Goal: Information Seeking & Learning: Learn about a topic

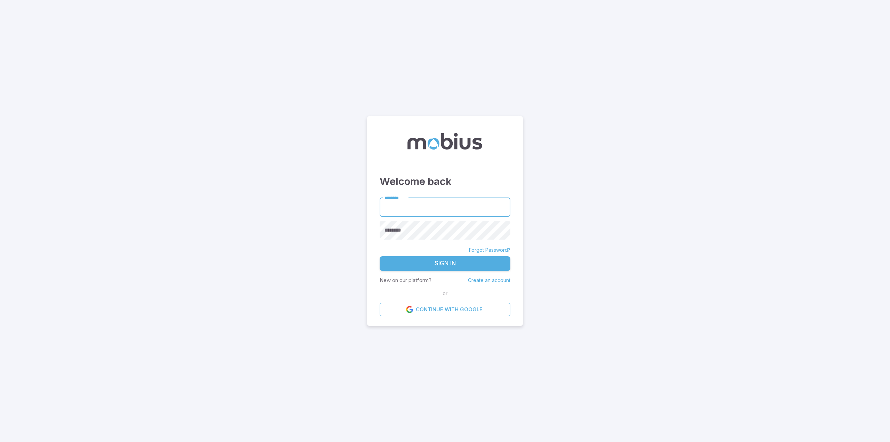
type input "**********"
click at [437, 268] on button "Sign In" at bounding box center [445, 263] width 131 height 15
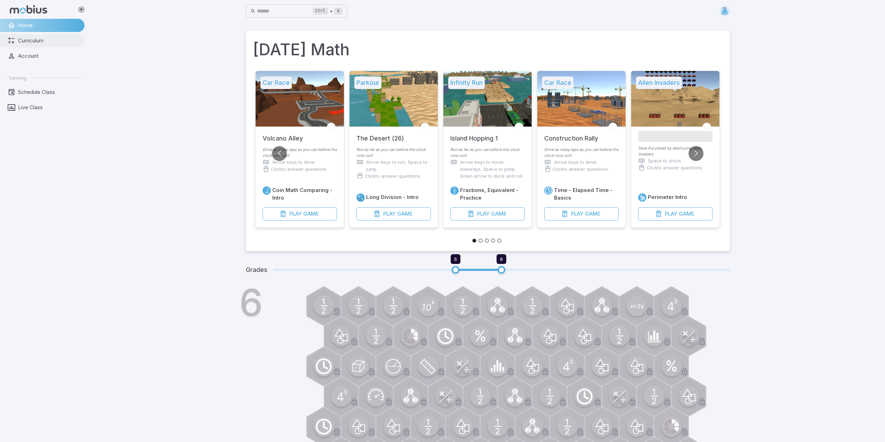
click at [42, 42] on span "Curriculum" at bounding box center [49, 41] width 62 height 8
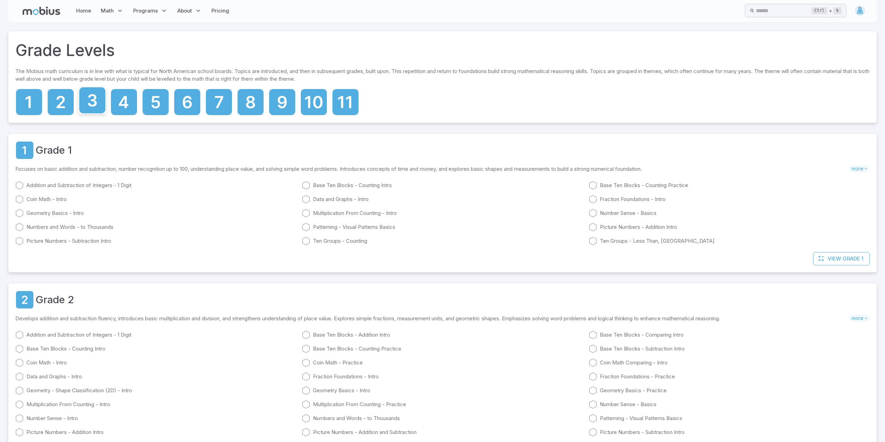
click at [85, 98] on icon at bounding box center [92, 100] width 26 height 26
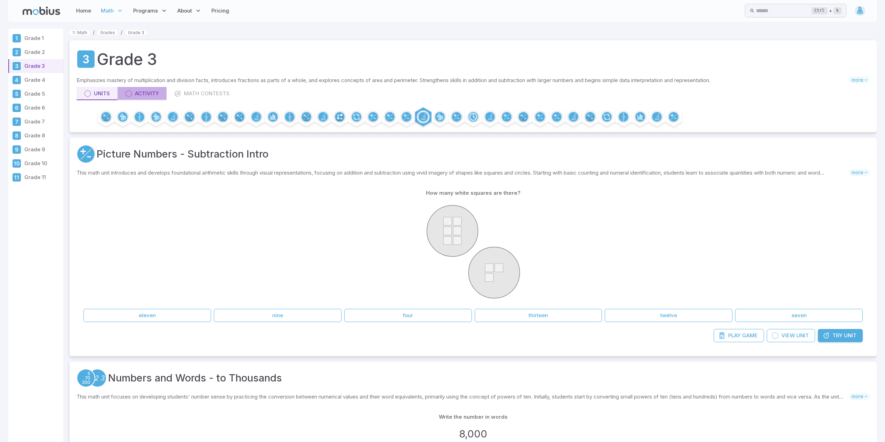
click at [161, 94] on link "Activity" at bounding box center [141, 93] width 49 height 13
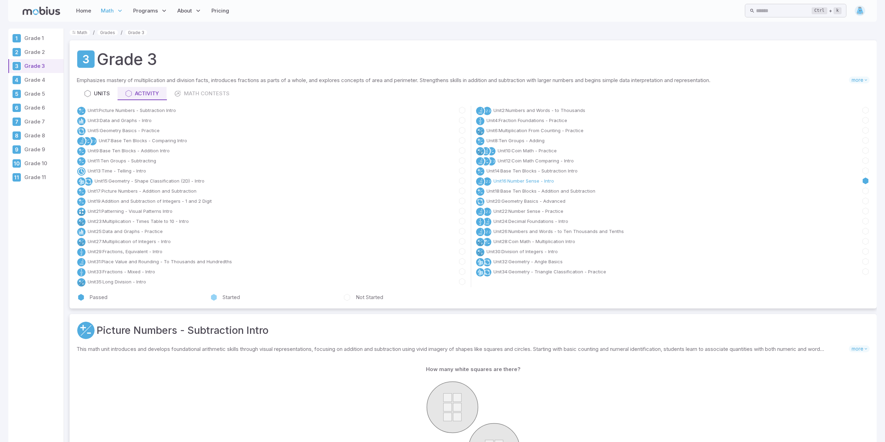
click at [547, 181] on link "Unit 16 : Number Sense - Intro" at bounding box center [523, 180] width 60 height 7
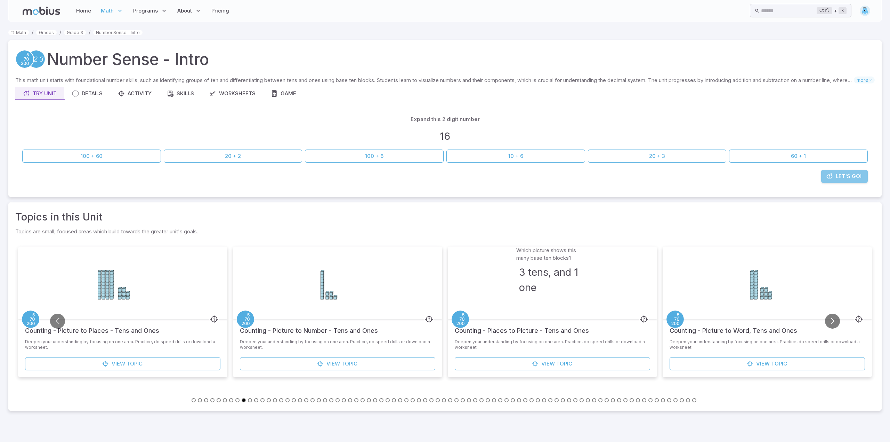
click at [840, 178] on span "Let's Go!" at bounding box center [849, 176] width 26 height 8
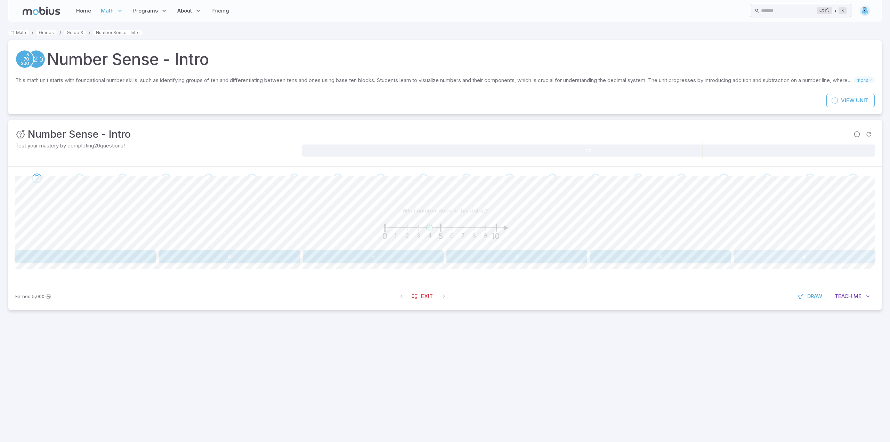
click at [782, 252] on button "4" at bounding box center [804, 256] width 141 height 13
click at [780, 256] on button "5" at bounding box center [804, 256] width 141 height 13
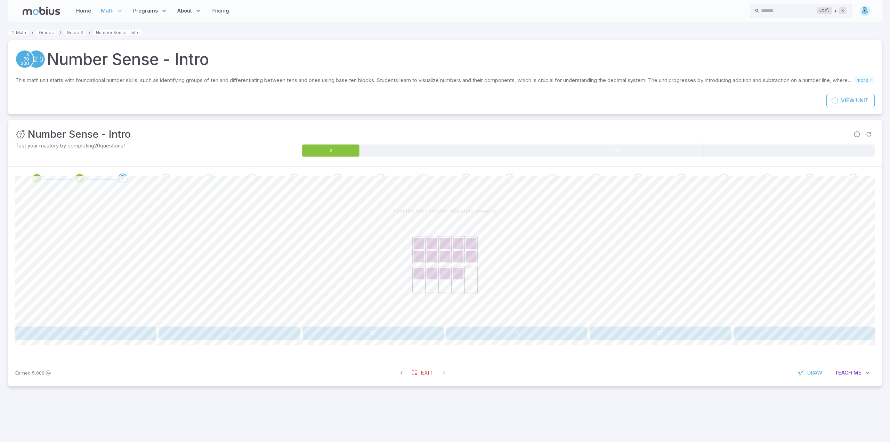
click at [245, 330] on button "14" at bounding box center [229, 332] width 141 height 13
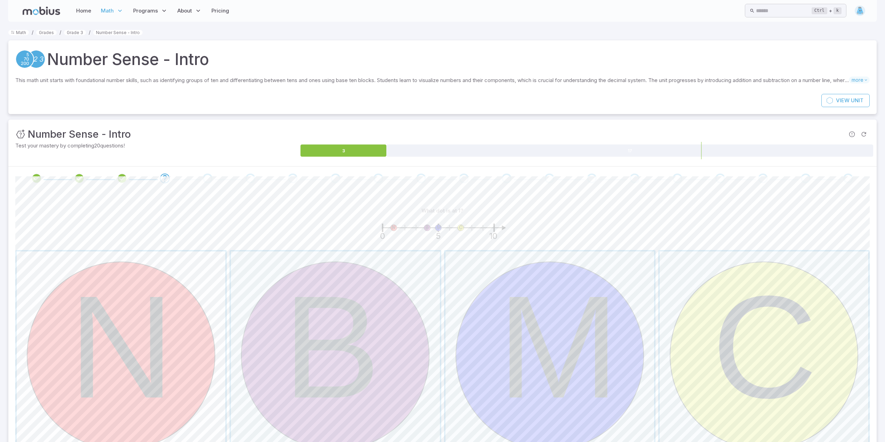
click at [137, 333] on span "button" at bounding box center [121, 355] width 209 height 209
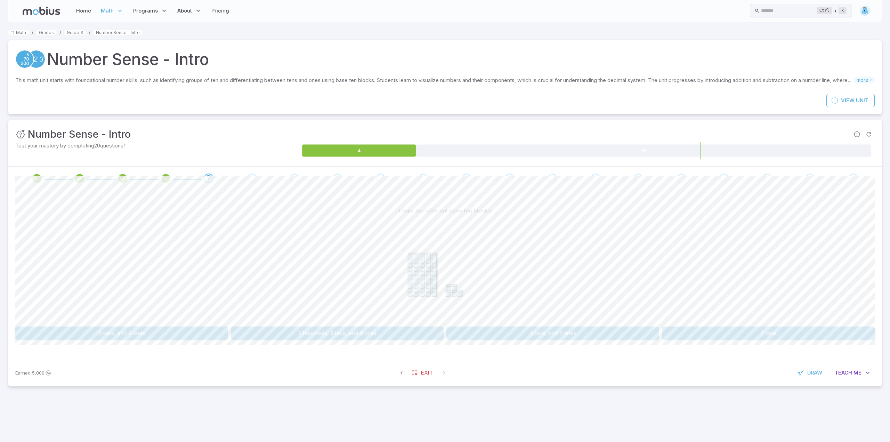
click at [559, 328] on button "5 tens, and 5 ones" at bounding box center [552, 332] width 213 height 13
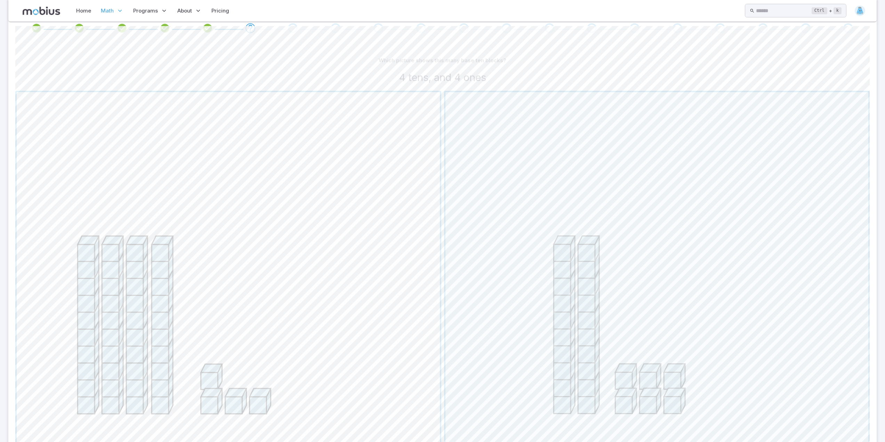
scroll to position [162, 0]
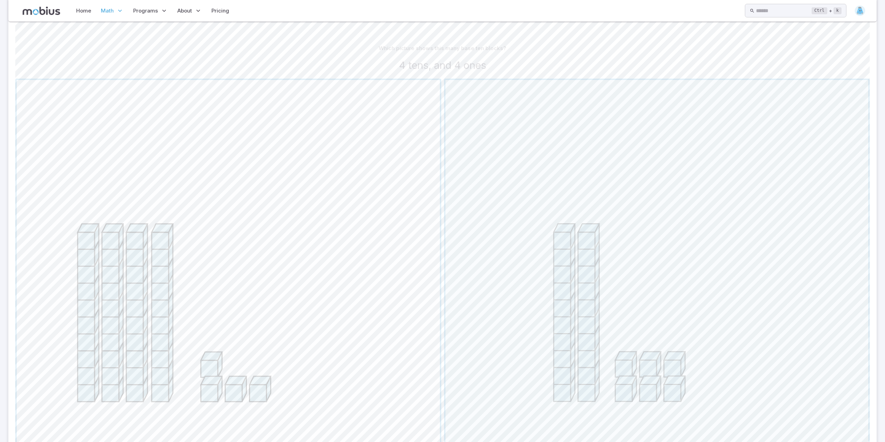
click at [111, 249] on span "button" at bounding box center [228, 291] width 423 height 423
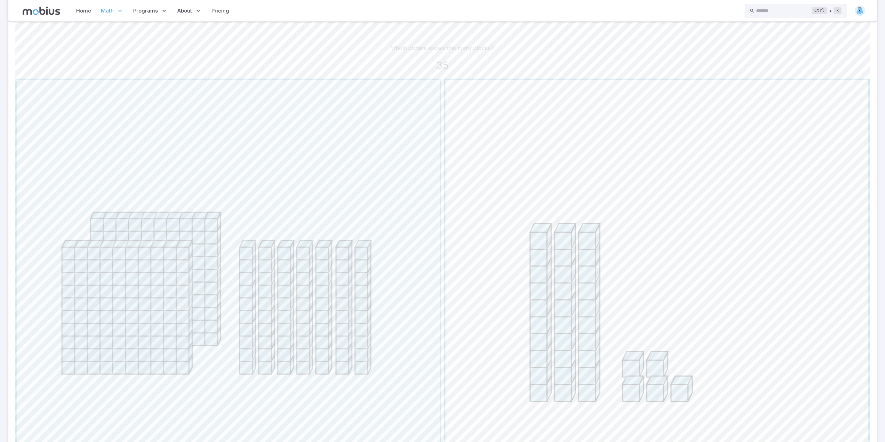
click at [527, 229] on span "button" at bounding box center [656, 291] width 423 height 423
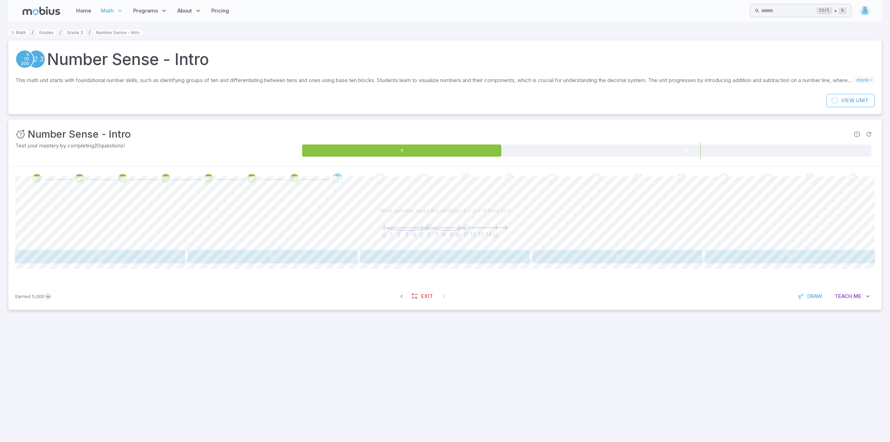
drag, startPoint x: 754, startPoint y: 247, endPoint x: 754, endPoint y: 254, distance: 7.0
click at [754, 254] on div "What number does the addition 6 + 5 = 11 land on? 0 1 2 3 4 5 6 7 8 9 10 11 12 …" at bounding box center [444, 233] width 859 height 59
click at [719, 257] on button "11" at bounding box center [790, 256] width 170 height 13
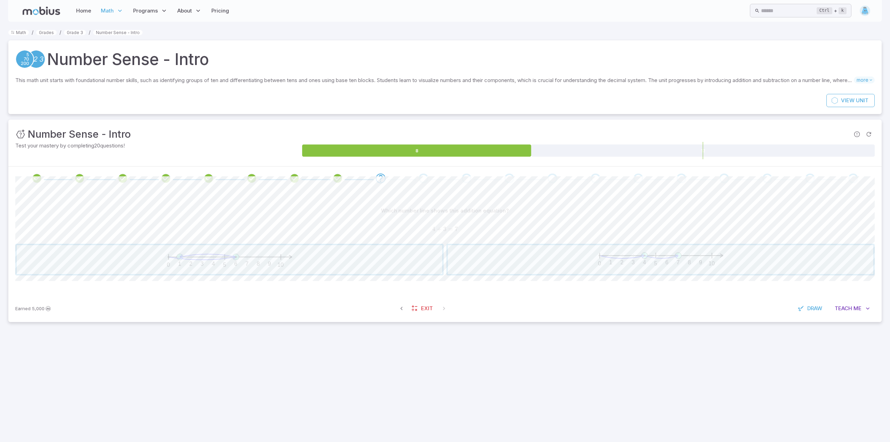
click at [513, 215] on div "Which number line shows this addition equation?" at bounding box center [444, 210] width 859 height 13
click at [666, 254] on span "button" at bounding box center [660, 259] width 425 height 29
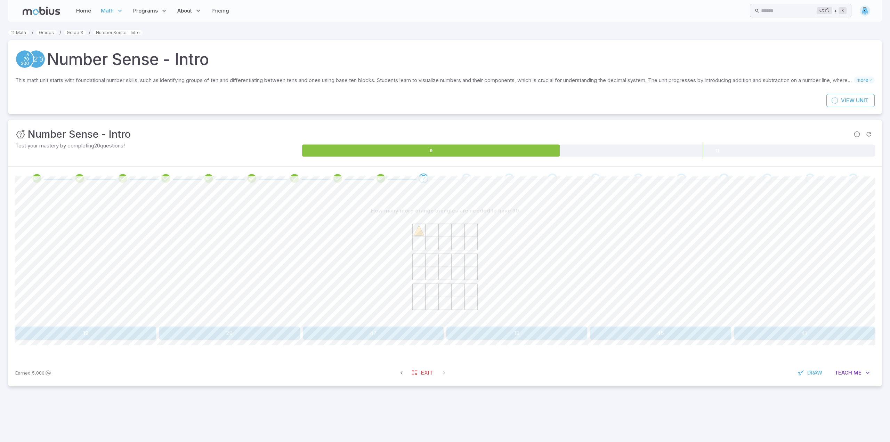
click at [428, 232] on icon at bounding box center [445, 269] width 104 height 104
click at [274, 331] on button "29" at bounding box center [229, 332] width 141 height 13
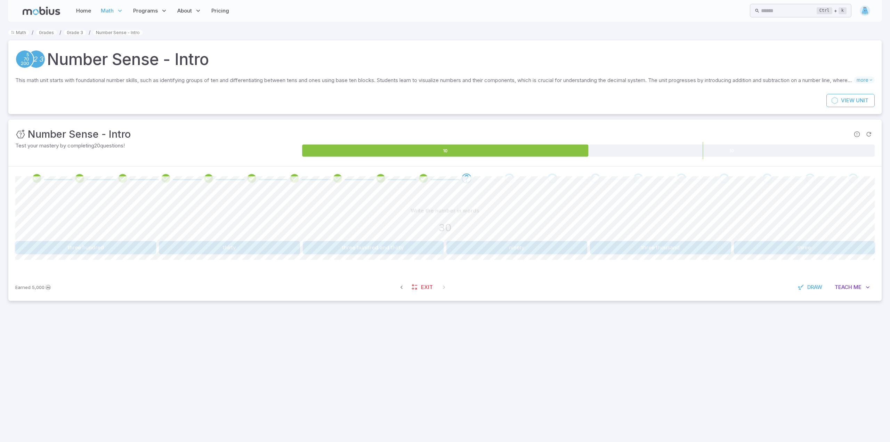
click at [228, 243] on button "thirty" at bounding box center [229, 247] width 141 height 13
click at [619, 247] on button "Odd" at bounding box center [660, 247] width 428 height 13
click at [120, 244] on button "one hundred" at bounding box center [85, 247] width 141 height 13
click at [782, 246] on button "7,000" at bounding box center [804, 247] width 141 height 13
click at [489, 245] on button "eight thousand one hundred and forty-five" at bounding box center [516, 247] width 141 height 13
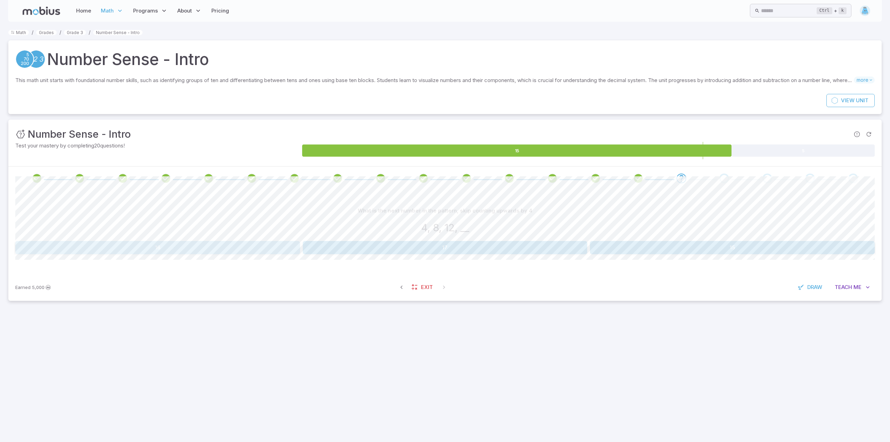
click at [239, 250] on button "16" at bounding box center [157, 247] width 285 height 13
click at [380, 244] on button "90" at bounding box center [229, 247] width 428 height 13
click at [828, 246] on button "4, 6" at bounding box center [804, 247] width 141 height 13
click at [230, 245] on button "16, 20" at bounding box center [229, 247] width 141 height 13
click at [369, 245] on button "30, 40" at bounding box center [337, 247] width 213 height 13
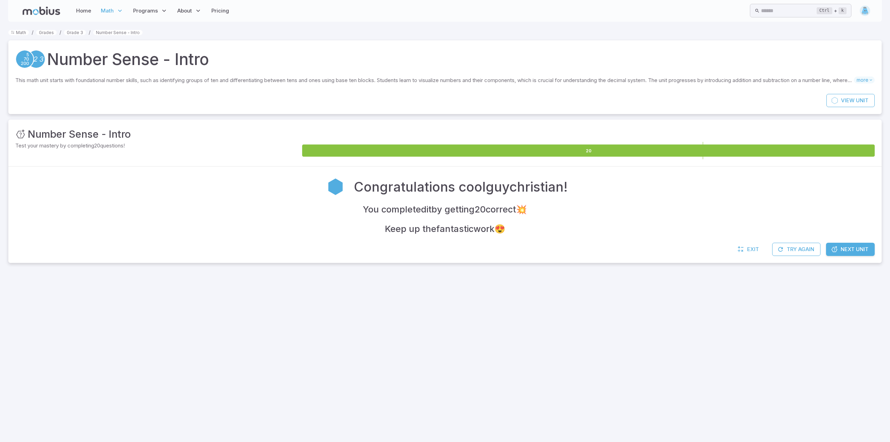
click at [846, 247] on span "Next Unit" at bounding box center [854, 249] width 28 height 8
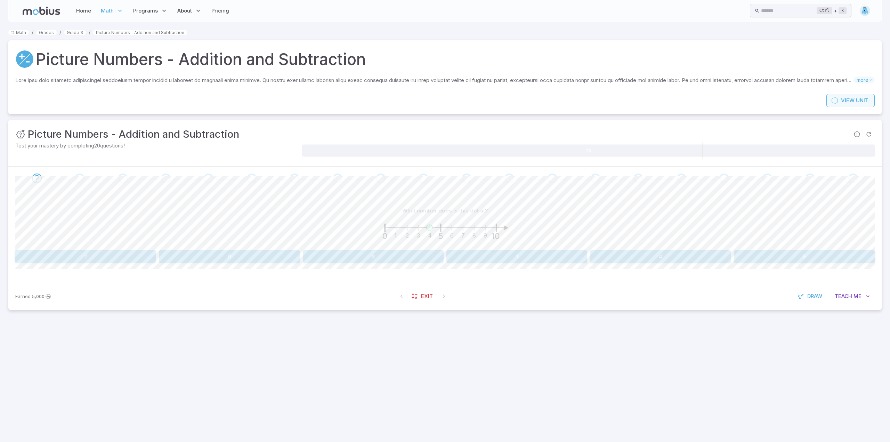
click at [848, 95] on link "View Unit" at bounding box center [850, 100] width 48 height 13
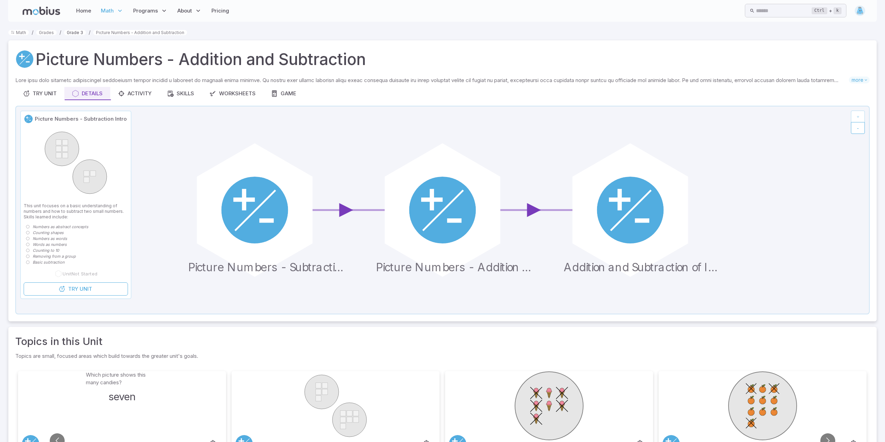
click at [71, 32] on link "Grade 3" at bounding box center [75, 32] width 22 height 5
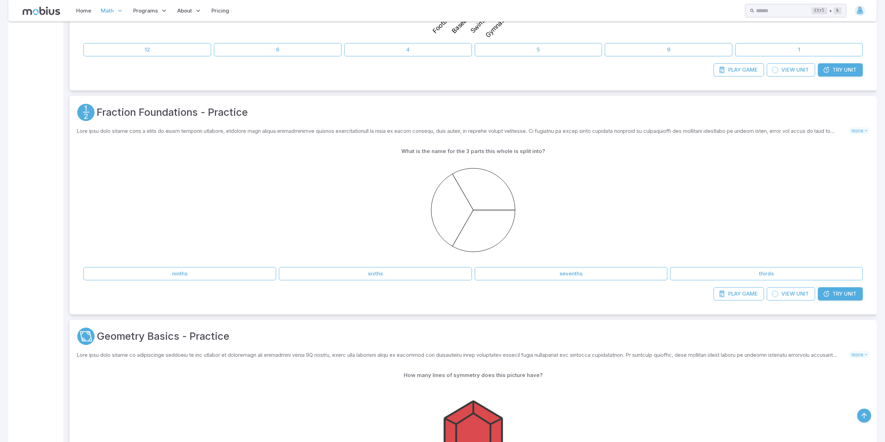
scroll to position [626, 0]
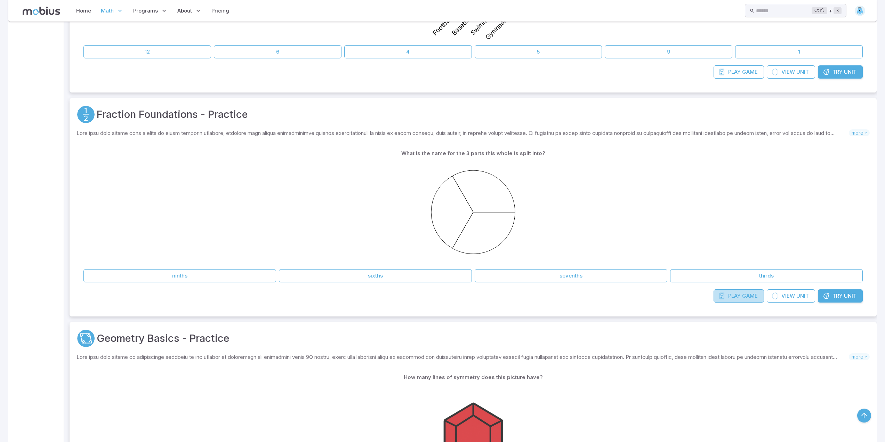
click at [738, 298] on span "Play" at bounding box center [734, 296] width 13 height 8
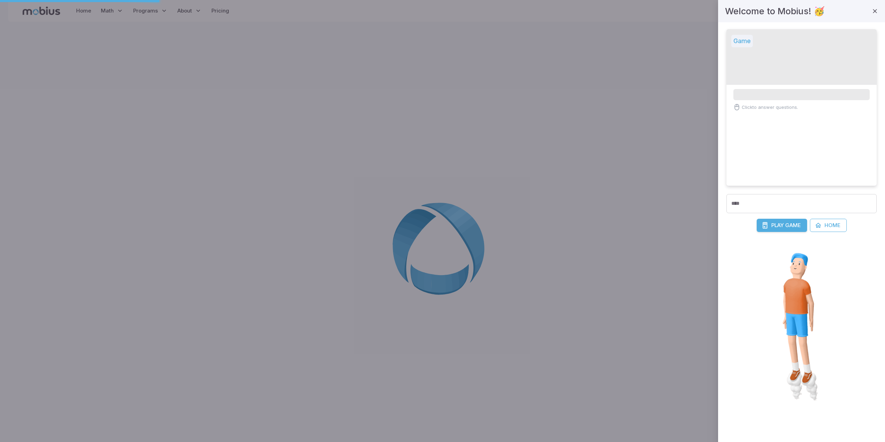
scroll to position [0, 0]
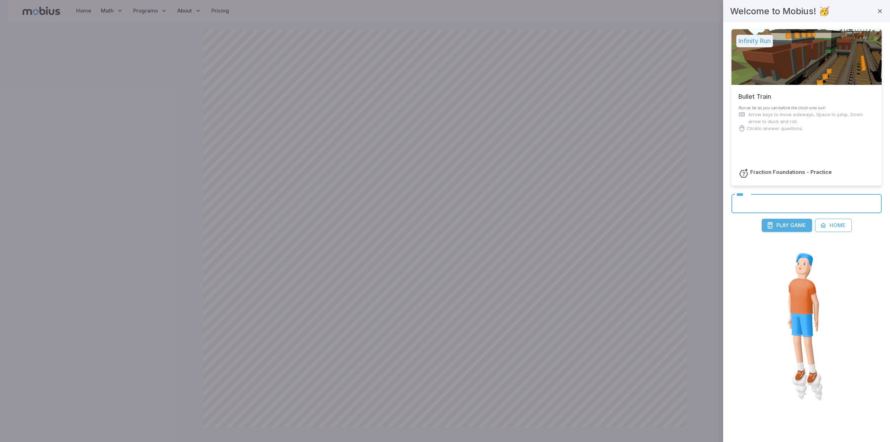
click at [774, 198] on input "****" at bounding box center [806, 203] width 150 height 19
click at [787, 228] on span "Play" at bounding box center [782, 225] width 13 height 8
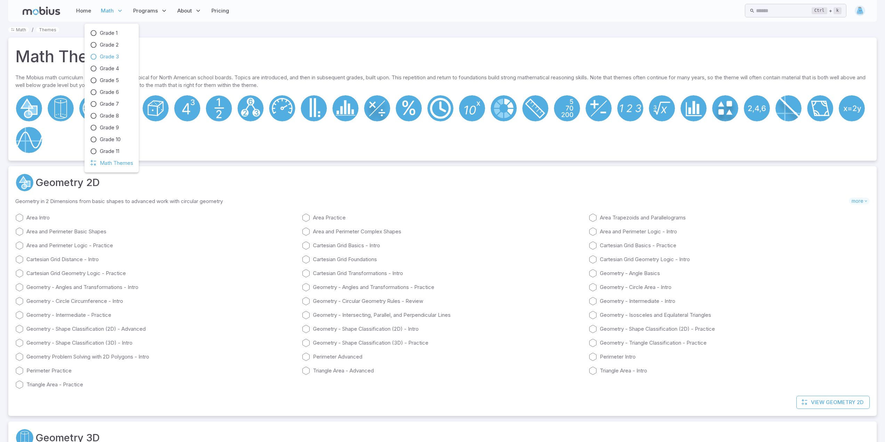
click at [109, 55] on span "Grade 3" at bounding box center [109, 57] width 19 height 8
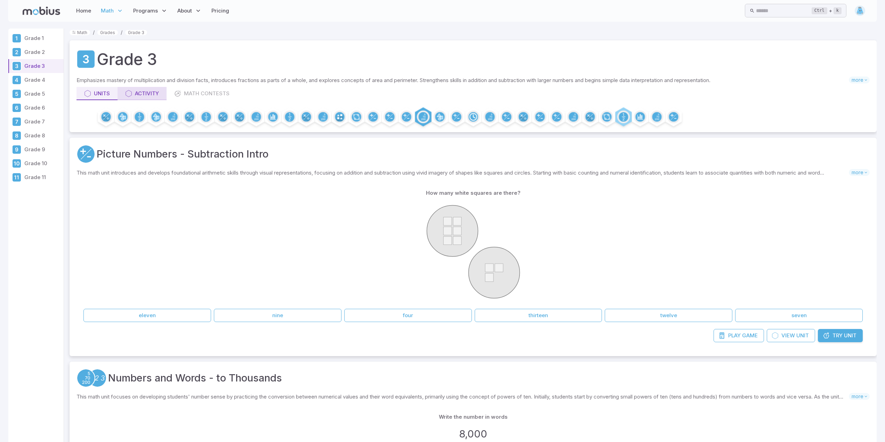
click at [149, 92] on div "Activity" at bounding box center [142, 94] width 34 height 8
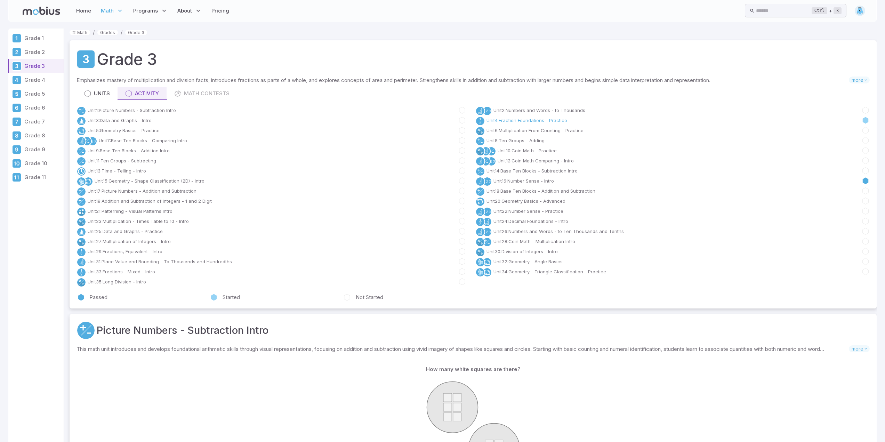
click at [546, 121] on link "Unit 4 : Fraction Foundations - Practice" at bounding box center [526, 120] width 81 height 7
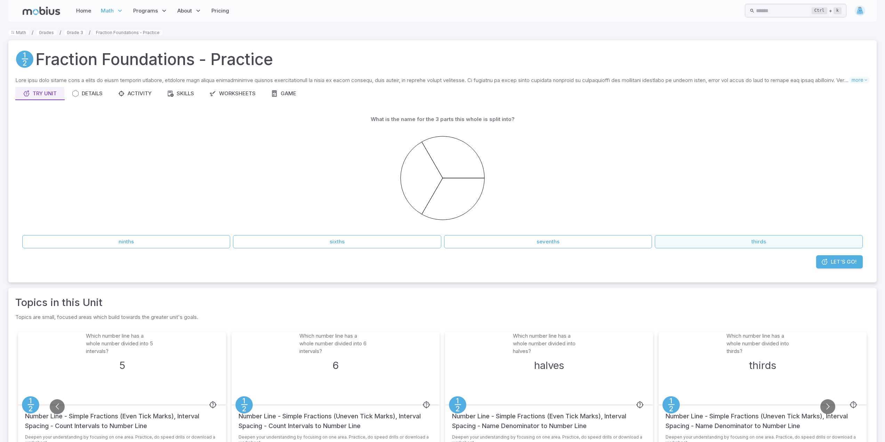
click at [750, 239] on button "thirds" at bounding box center [758, 241] width 208 height 13
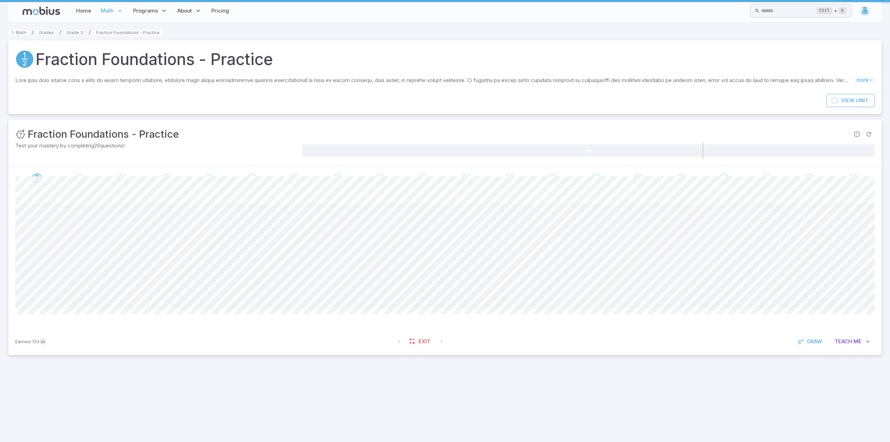
click at [746, 239] on span at bounding box center [444, 256] width 859 height 104
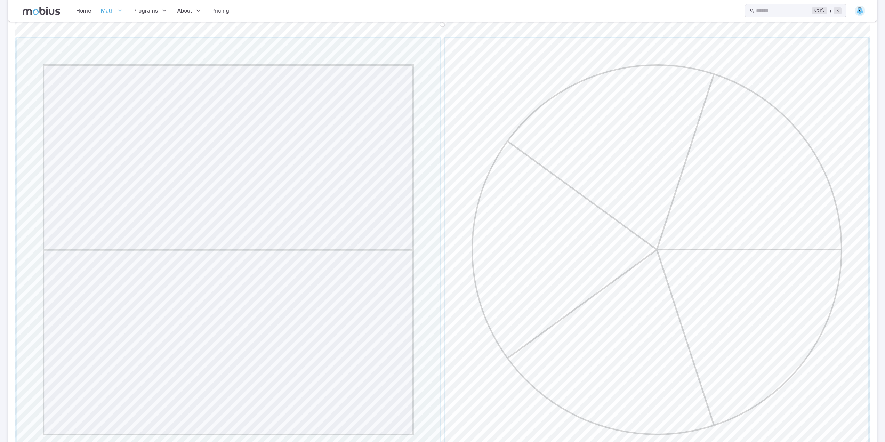
scroll to position [220, 0]
drag, startPoint x: 716, startPoint y: 280, endPoint x: 687, endPoint y: 278, distance: 29.0
click at [687, 278] on span "button" at bounding box center [656, 233] width 423 height 423
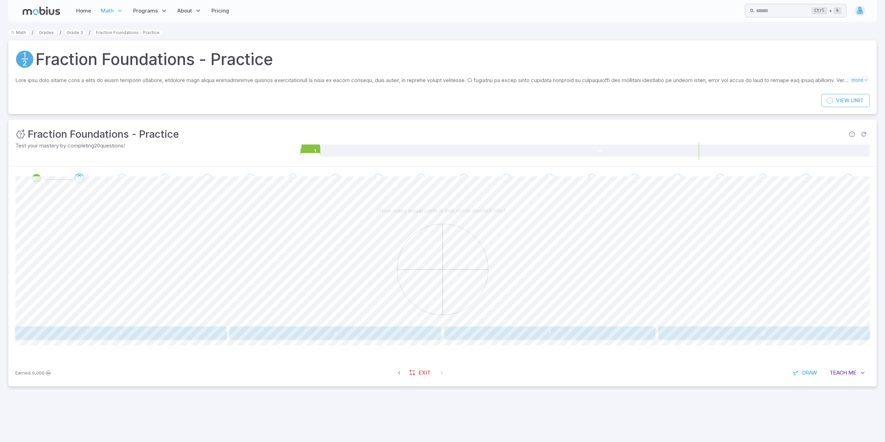
scroll to position [0, 0]
click at [350, 333] on button "4" at bounding box center [337, 332] width 213 height 13
click at [608, 332] on button "1 slices out of 8" at bounding box center [660, 332] width 428 height 13
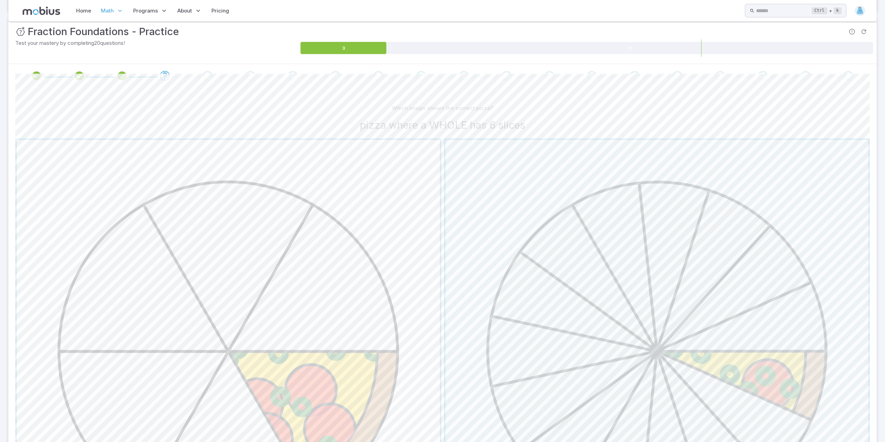
scroll to position [104, 0]
click at [279, 298] on span "button" at bounding box center [228, 349] width 423 height 423
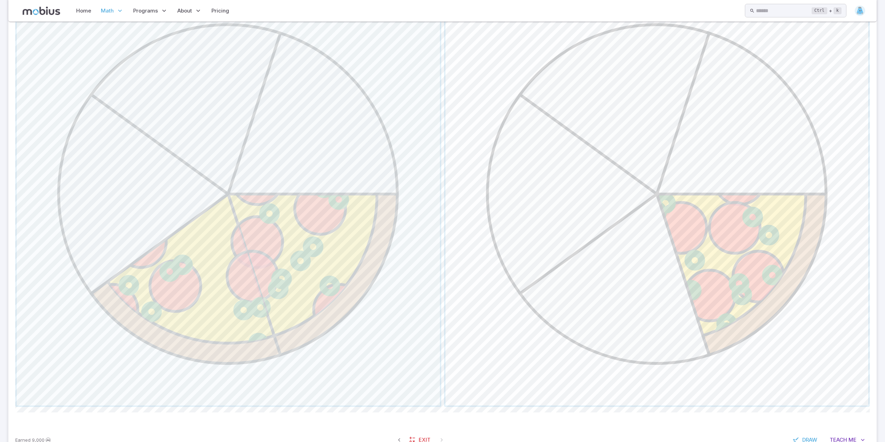
scroll to position [257, 0]
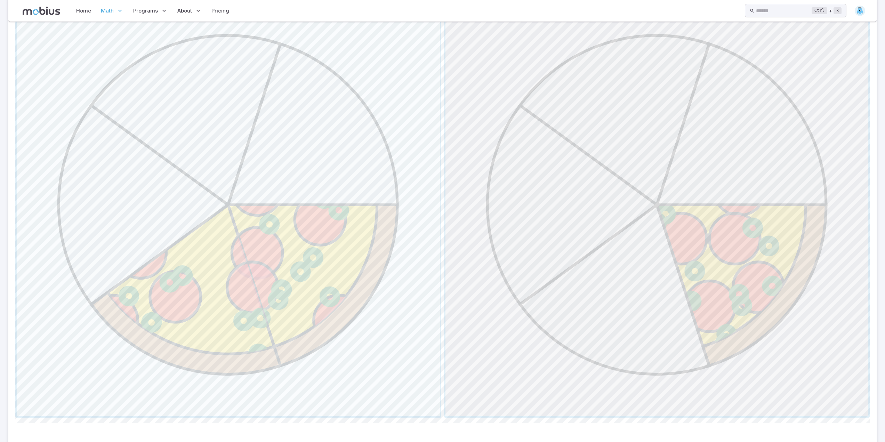
click at [632, 290] on span "button" at bounding box center [656, 204] width 423 height 423
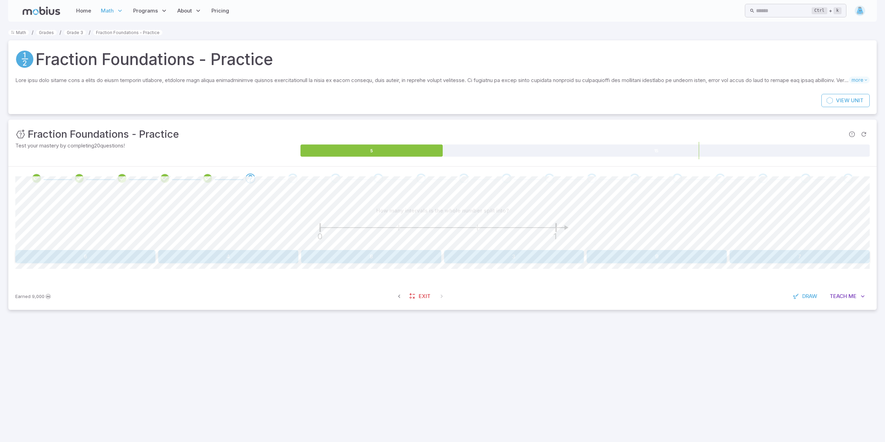
scroll to position [0, 0]
click at [528, 262] on button "3" at bounding box center [516, 256] width 141 height 13
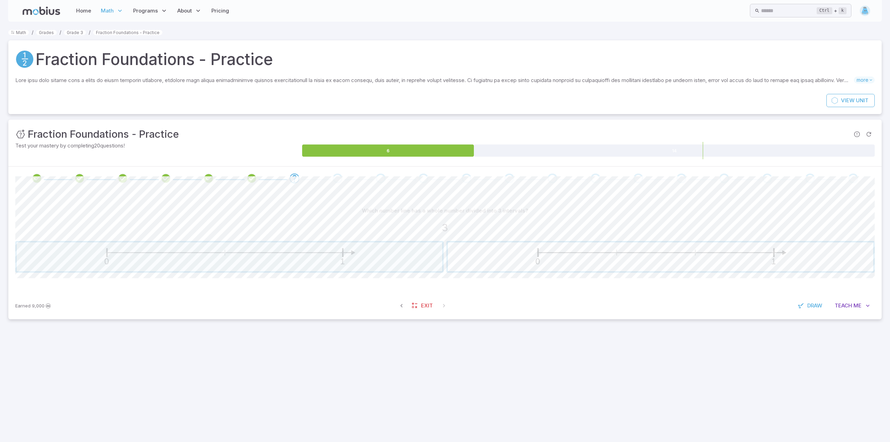
click at [646, 251] on div "Which number line has a whole number divided into 3 intervals? 3 0 1 0 1" at bounding box center [444, 238] width 859 height 68
click at [645, 251] on span "button" at bounding box center [660, 256] width 425 height 29
click at [304, 204] on div "Which number line has a whole number divided into halves? halves 0 1 0 1 Canvas…" at bounding box center [444, 241] width 859 height 102
click at [716, 262] on span "button" at bounding box center [660, 256] width 425 height 29
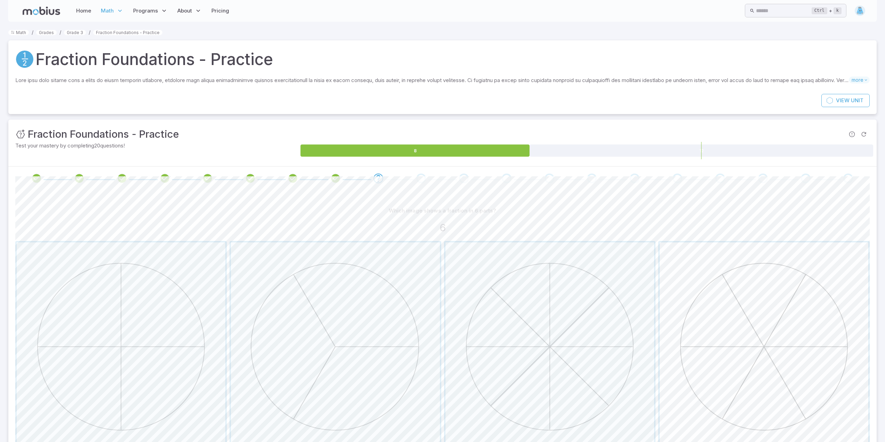
click at [751, 295] on span "button" at bounding box center [763, 346] width 209 height 209
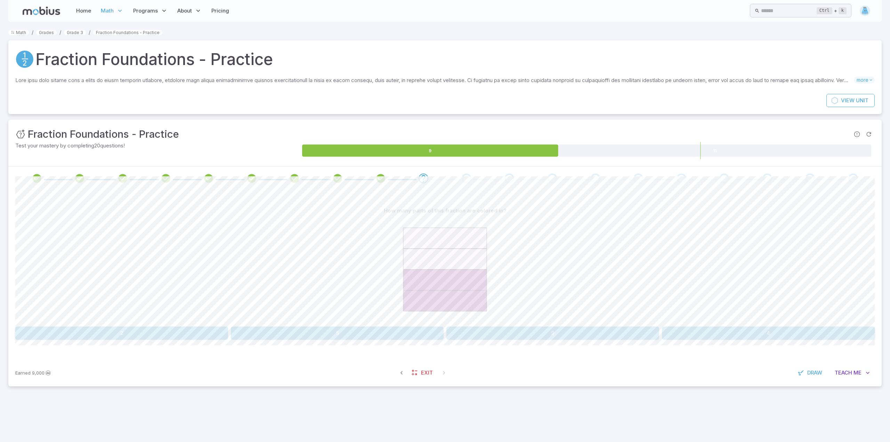
click at [143, 330] on button "2" at bounding box center [121, 332] width 213 height 13
click at [615, 334] on button "halves" at bounding box center [552, 332] width 213 height 13
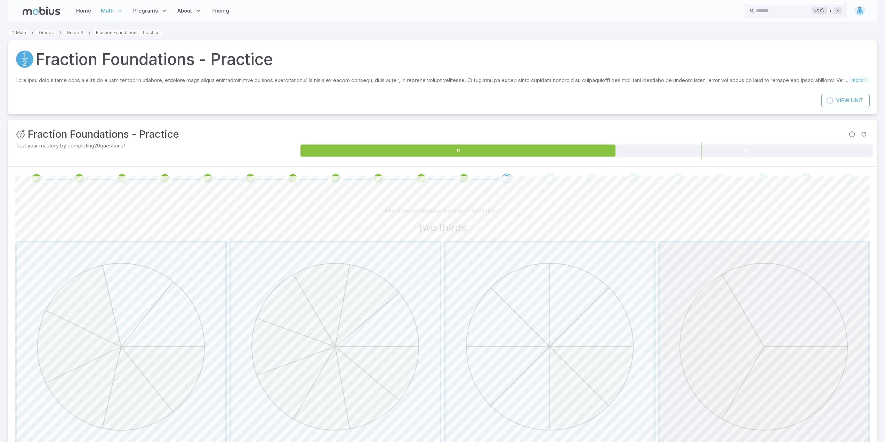
click at [747, 325] on span "button" at bounding box center [763, 346] width 209 height 209
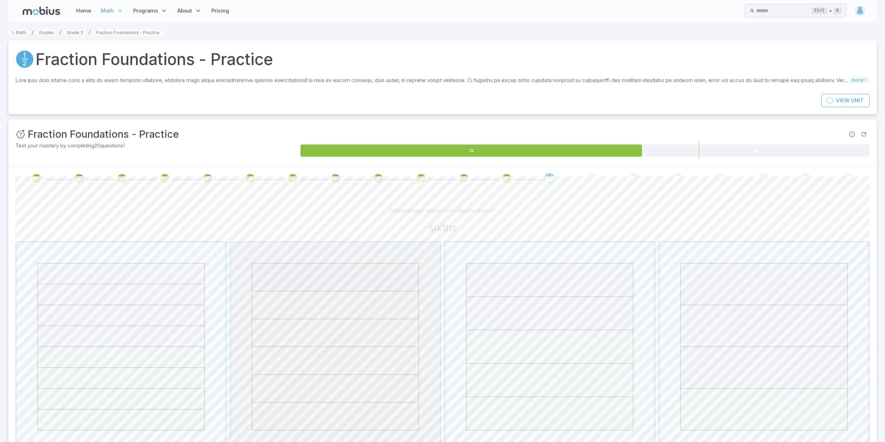
click at [370, 334] on span "button" at bounding box center [335, 346] width 209 height 209
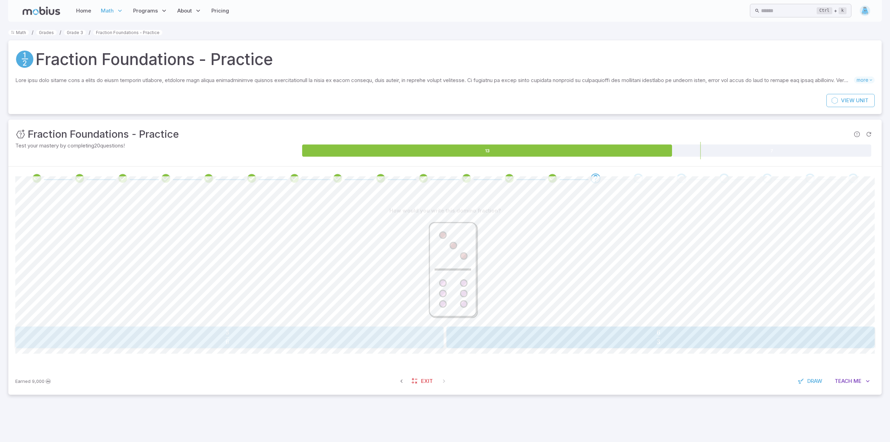
click at [257, 334] on span "6 3 ​" at bounding box center [228, 337] width 394 height 14
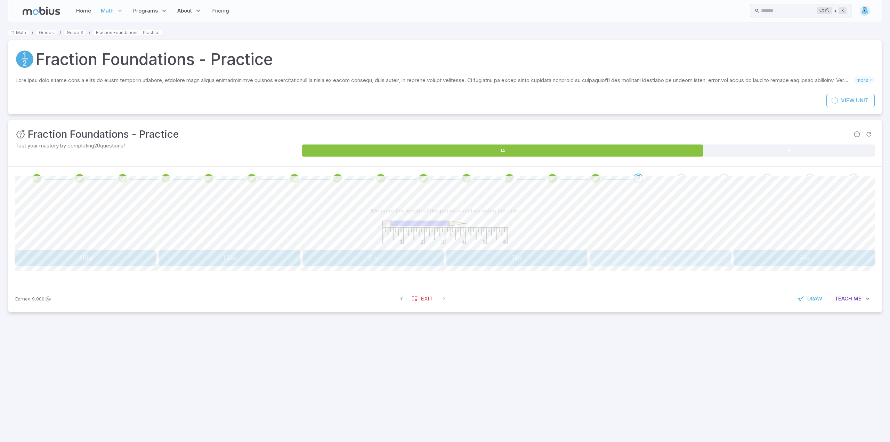
click at [674, 251] on button "4 in 4\text{ in} 4 in" at bounding box center [660, 258] width 141 height 16
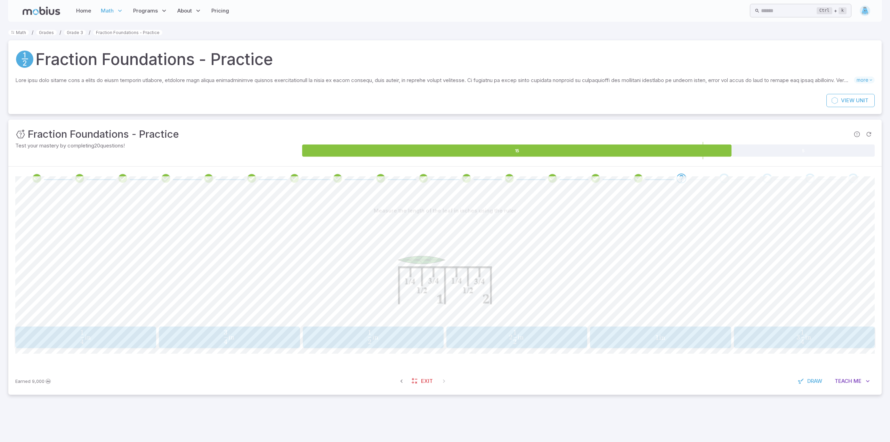
click at [613, 345] on button "1 in 1\text{ in} 1 in" at bounding box center [660, 337] width 141 height 22
click at [59, 331] on div "1 in 1\text{ in} 1 in" at bounding box center [85, 337] width 137 height 16
click at [237, 328] on button "2 3 \frac{2}{3} 3 2 ​" at bounding box center [229, 337] width 428 height 22
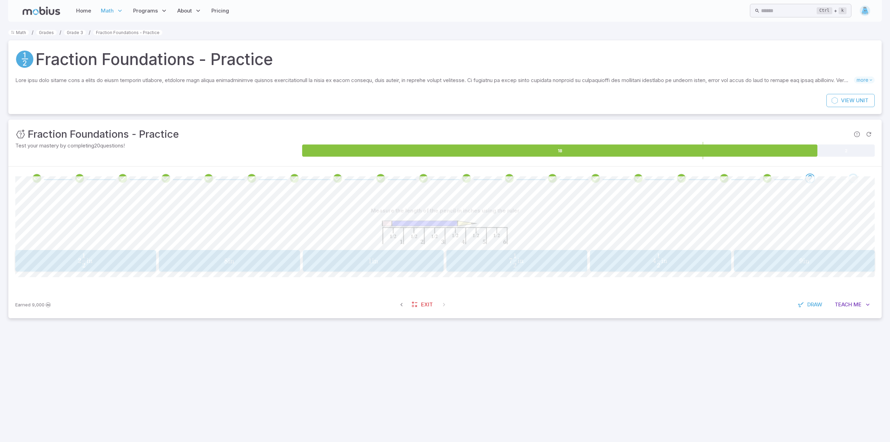
click at [611, 274] on div "Measure the length of the pencil in inches using the ruler 2 1 2 in 2\frac{1}{2…" at bounding box center [444, 240] width 859 height 101
click at [613, 257] on span "4 2 1 ​ in" at bounding box center [659, 260] width 127 height 14
drag, startPoint x: 613, startPoint y: 257, endPoint x: 604, endPoint y: 257, distance: 9.0
click at [604, 257] on span "4 in" at bounding box center [660, 261] width 137 height 9
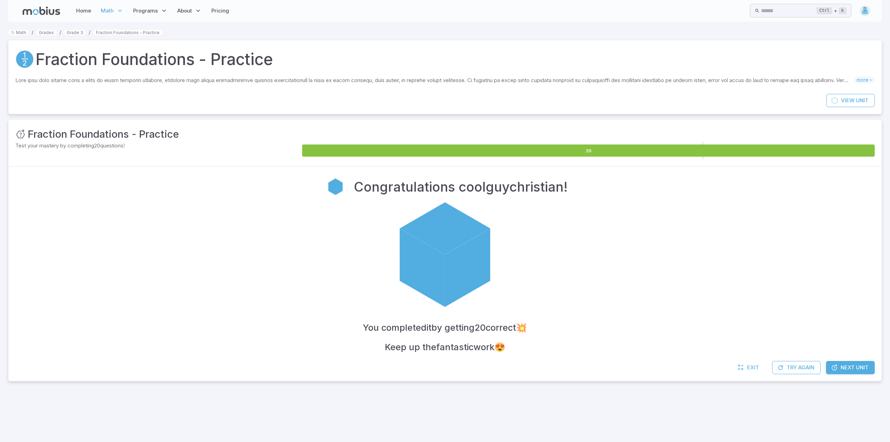
click at [850, 366] on span "Next Unit" at bounding box center [854, 368] width 28 height 8
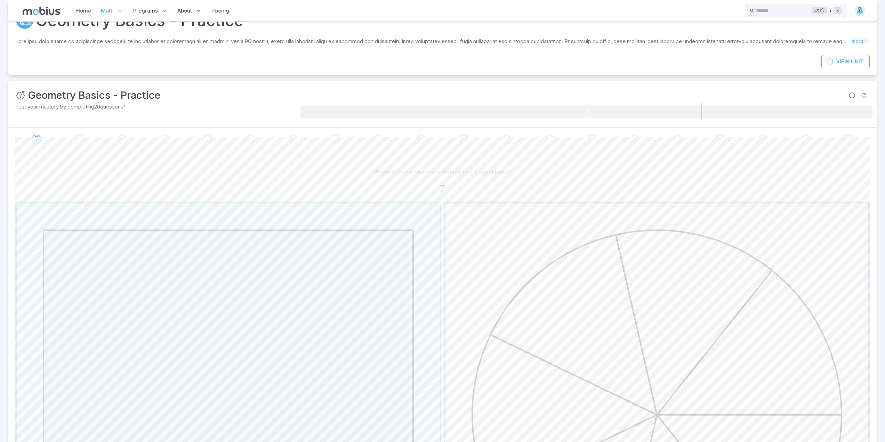
scroll to position [46, 0]
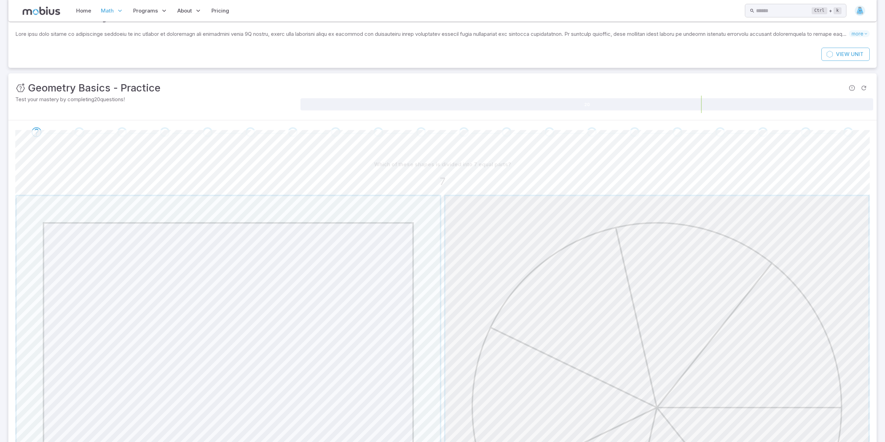
click at [621, 345] on span "button" at bounding box center [656, 407] width 423 height 423
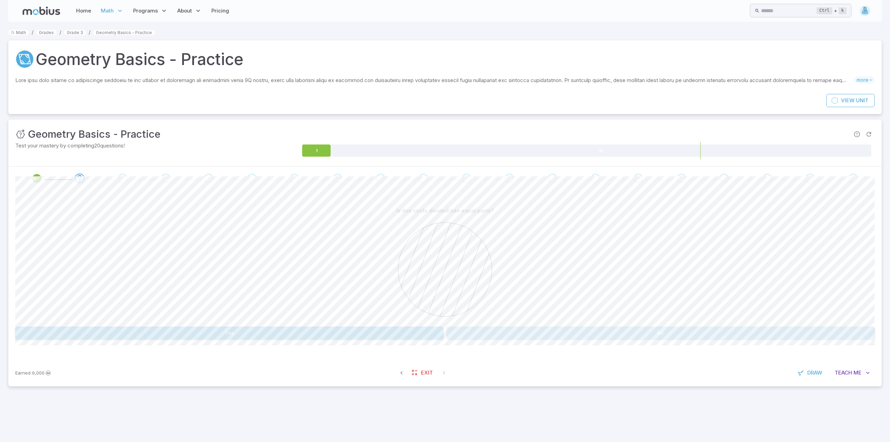
click at [631, 327] on button "No" at bounding box center [660, 332] width 428 height 13
click at [279, 337] on button "Yes" at bounding box center [229, 332] width 428 height 13
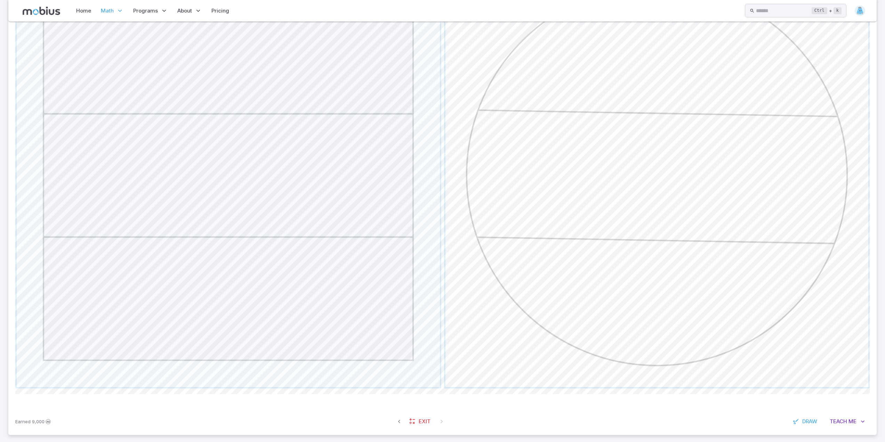
scroll to position [284, 0]
click at [264, 224] on span "button" at bounding box center [228, 169] width 423 height 423
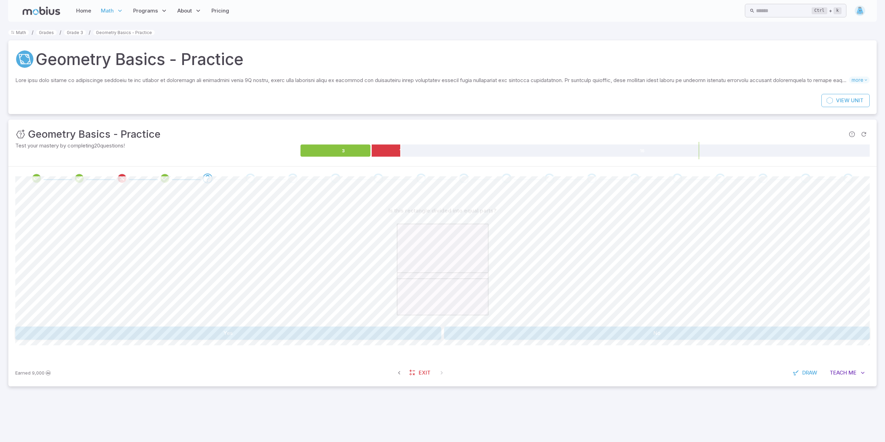
scroll to position [0, 0]
click at [514, 330] on button "No" at bounding box center [660, 332] width 428 height 13
click at [414, 330] on button "Yes" at bounding box center [229, 332] width 428 height 13
click at [479, 328] on button "No" at bounding box center [660, 332] width 428 height 13
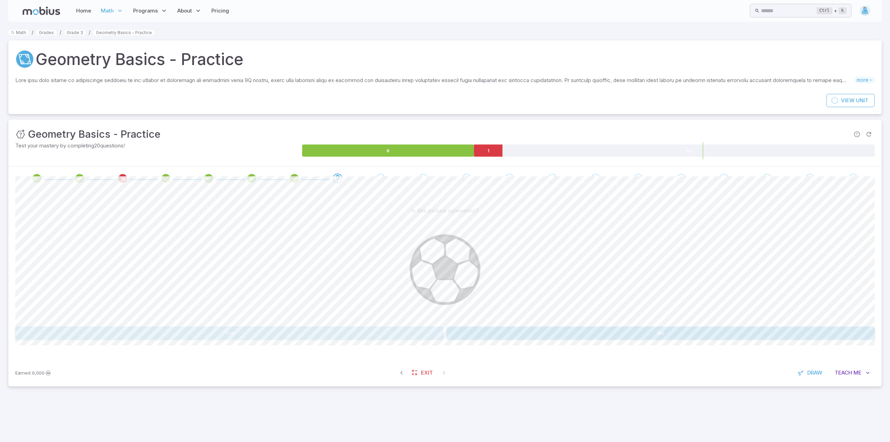
drag, startPoint x: 365, startPoint y: 333, endPoint x: 363, endPoint y: 330, distance: 3.6
click at [363, 330] on button "Yes" at bounding box center [229, 332] width 428 height 13
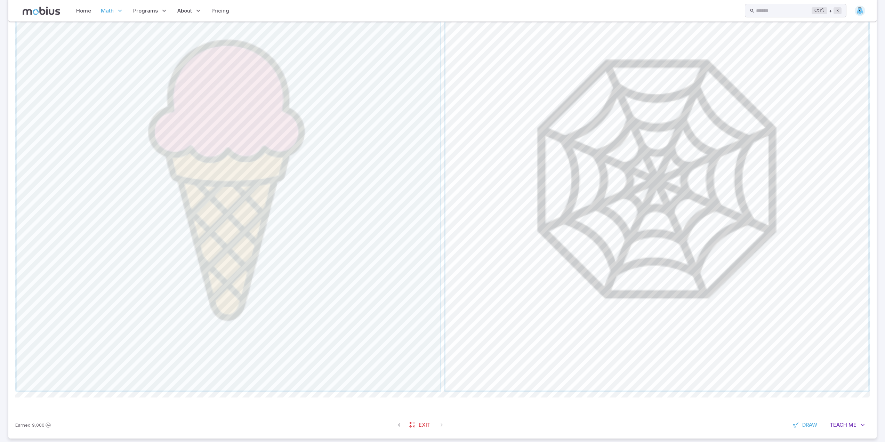
scroll to position [273, 0]
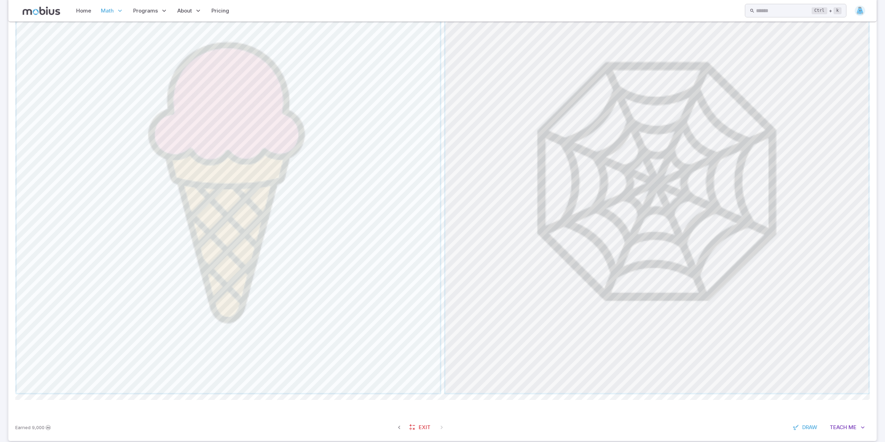
click at [589, 253] on span "button" at bounding box center [656, 181] width 423 height 423
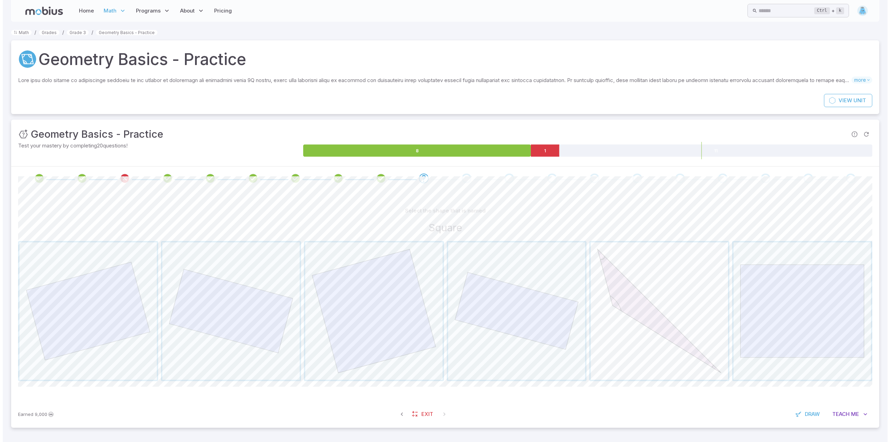
scroll to position [0, 0]
click at [362, 323] on span "button" at bounding box center [373, 311] width 138 height 138
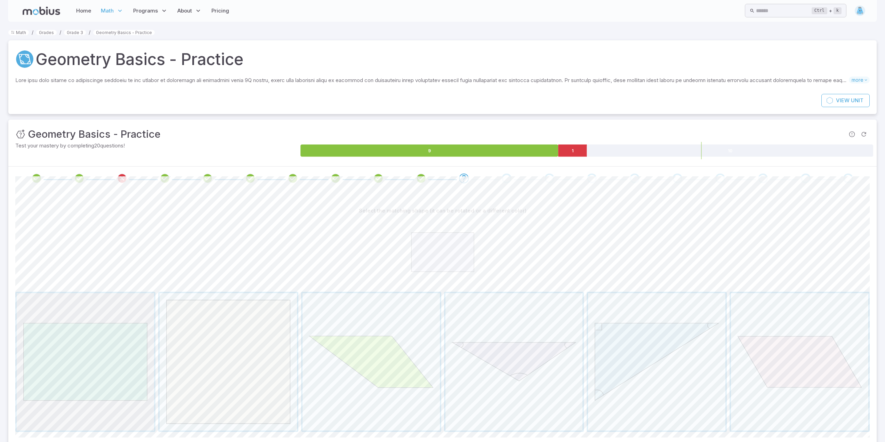
click at [137, 399] on span "button" at bounding box center [85, 361] width 137 height 137
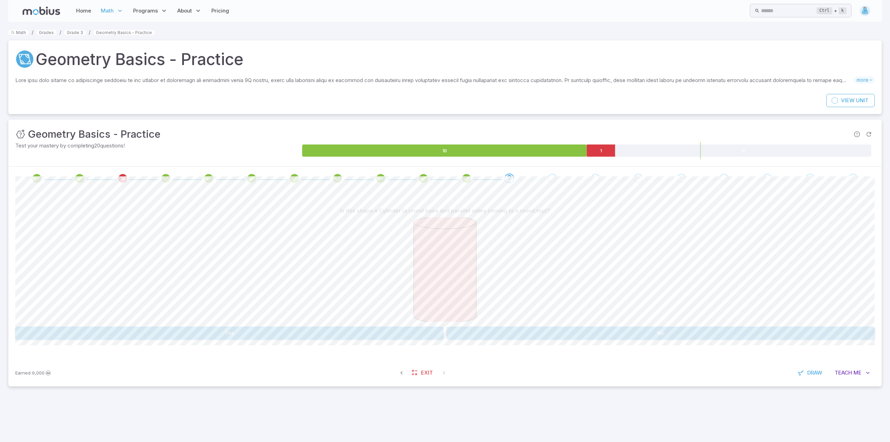
drag, startPoint x: 523, startPoint y: 327, endPoint x: 524, endPoint y: 336, distance: 9.8
click at [524, 336] on button "No" at bounding box center [660, 332] width 428 height 13
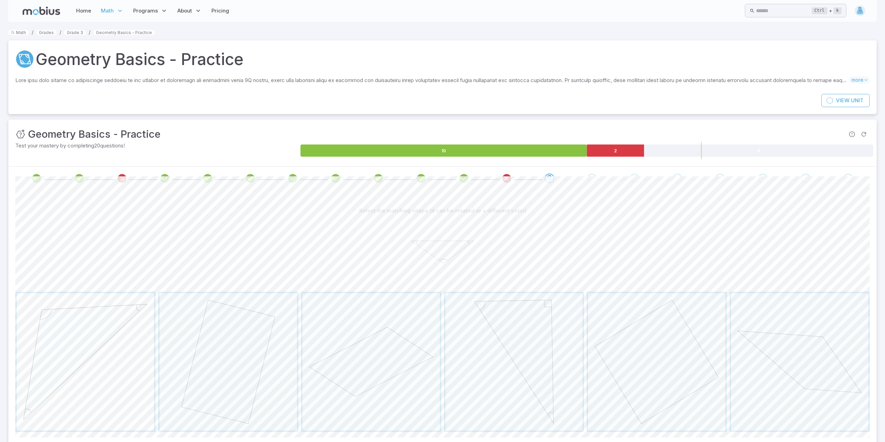
click at [92, 363] on span "button" at bounding box center [85, 361] width 137 height 137
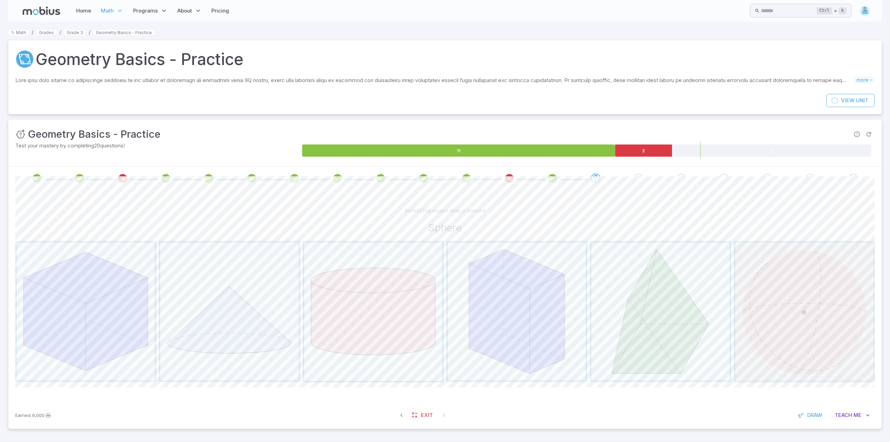
click at [786, 357] on span "button" at bounding box center [804, 311] width 138 height 138
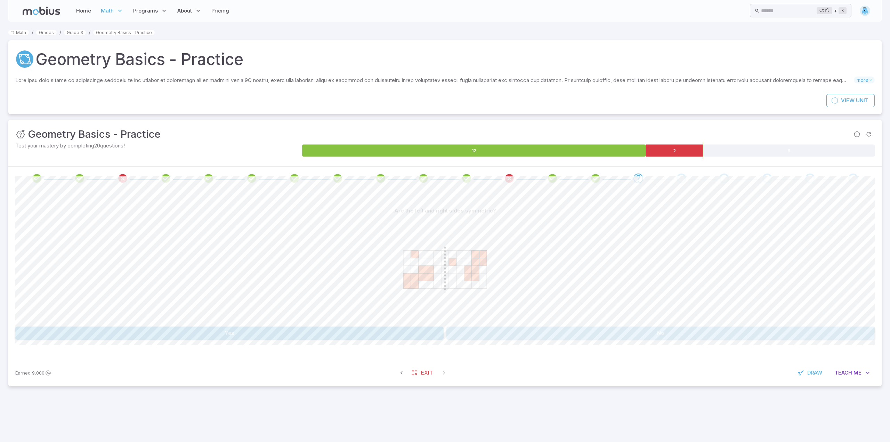
click at [594, 337] on button "No" at bounding box center [660, 332] width 428 height 13
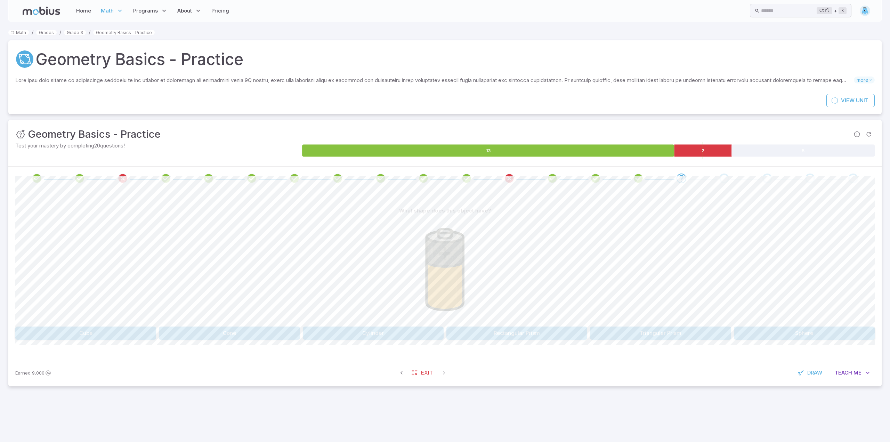
click at [411, 331] on button "Cylinder" at bounding box center [373, 332] width 141 height 13
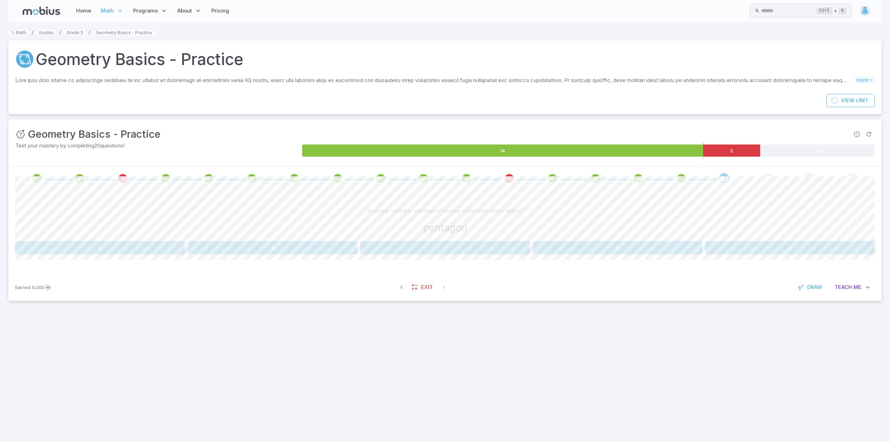
click at [284, 245] on button "5" at bounding box center [273, 247] width 170 height 13
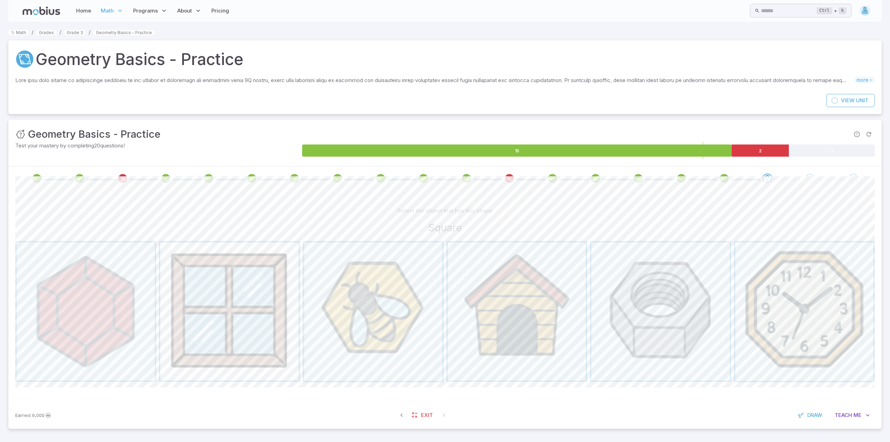
click at [254, 292] on span "button" at bounding box center [229, 311] width 138 height 138
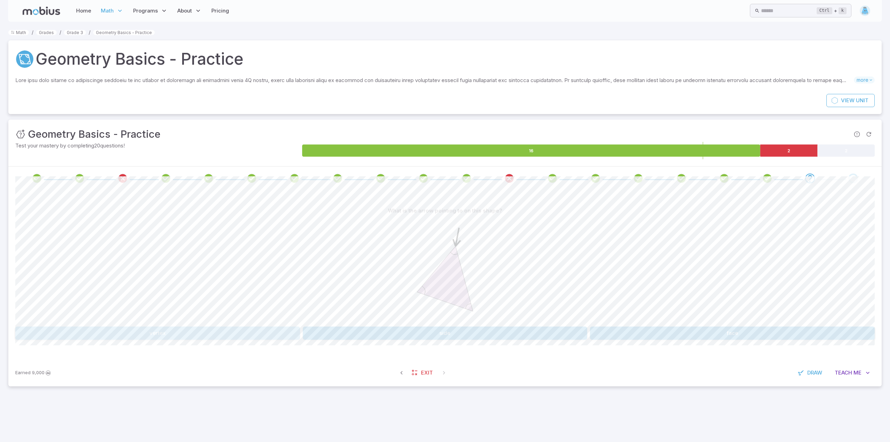
click at [246, 337] on button "vertex" at bounding box center [157, 332] width 285 height 13
click at [570, 336] on button "6 Vertices" at bounding box center [660, 332] width 428 height 13
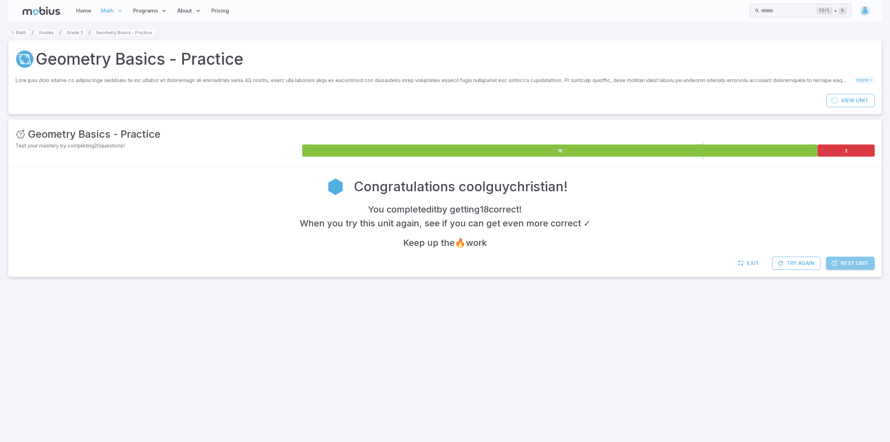
click at [840, 260] on link "Next Unit" at bounding box center [850, 263] width 49 height 13
